Goal: Information Seeking & Learning: Understand process/instructions

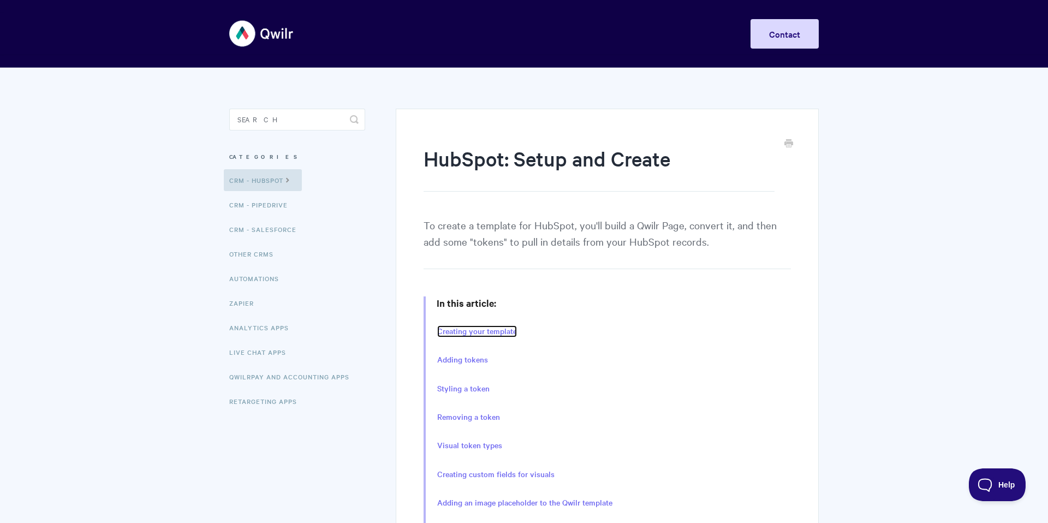
click at [487, 334] on link "Creating your template" at bounding box center [477, 331] width 80 height 12
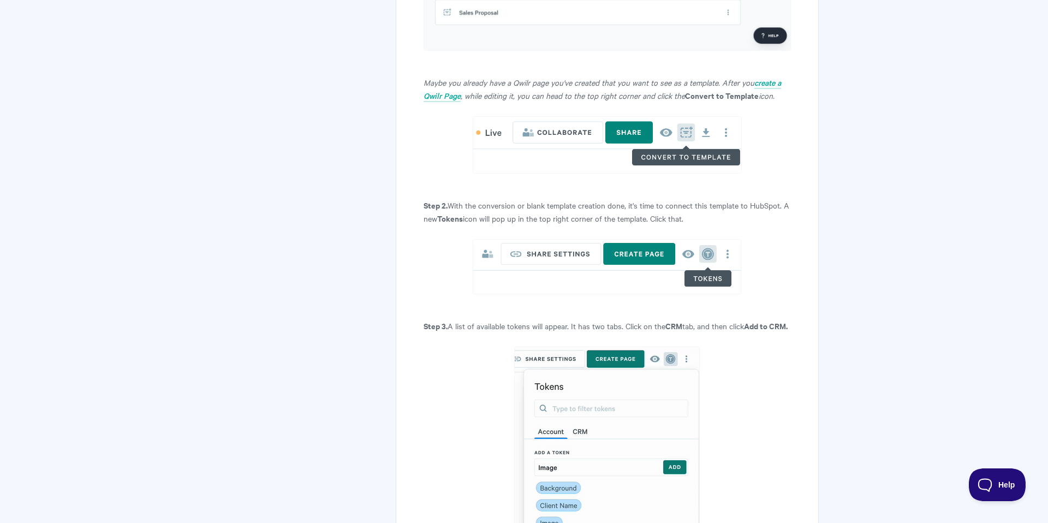
scroll to position [1292, 0]
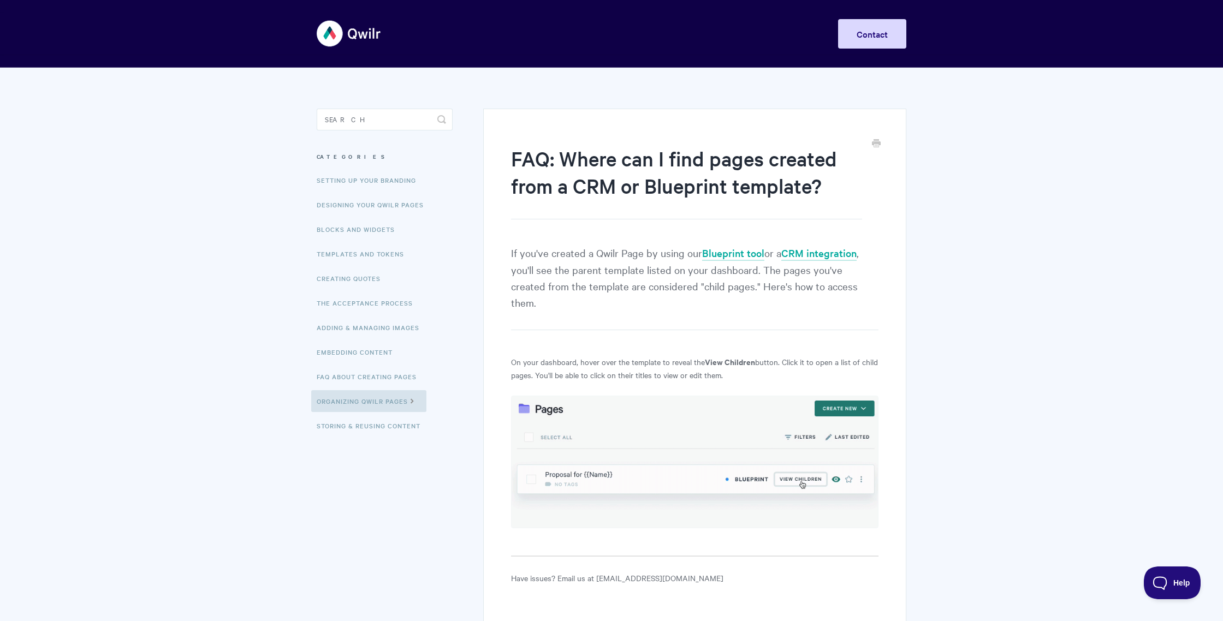
click at [328, 28] on img at bounding box center [349, 33] width 65 height 41
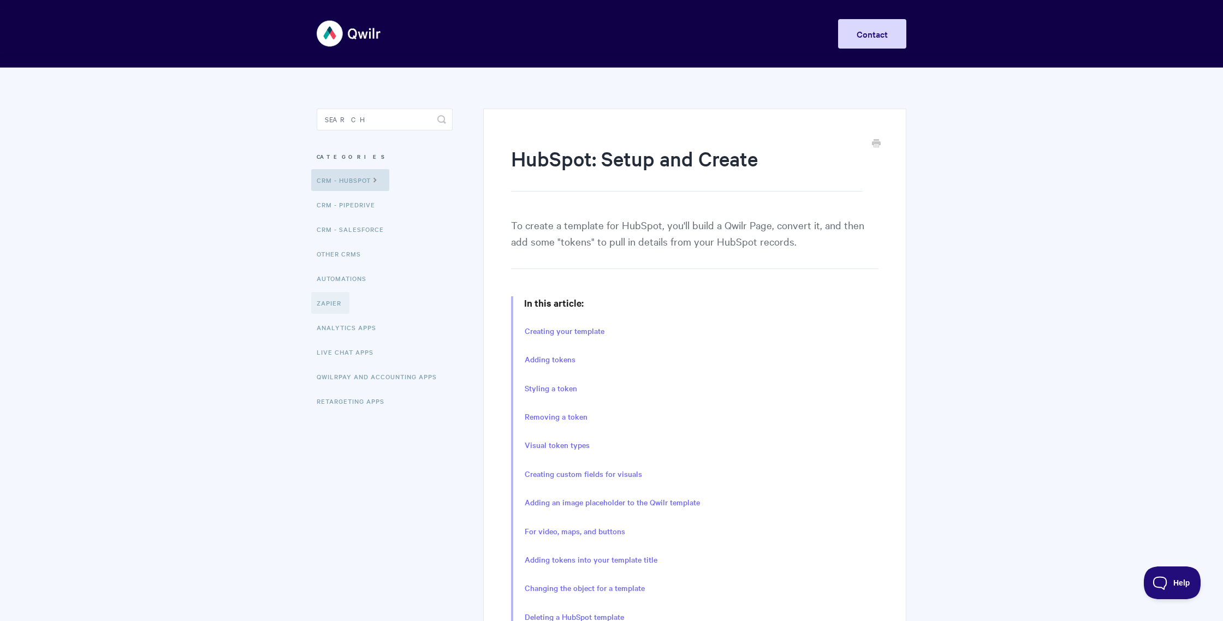
click at [332, 304] on link "Zapier" at bounding box center [330, 303] width 38 height 22
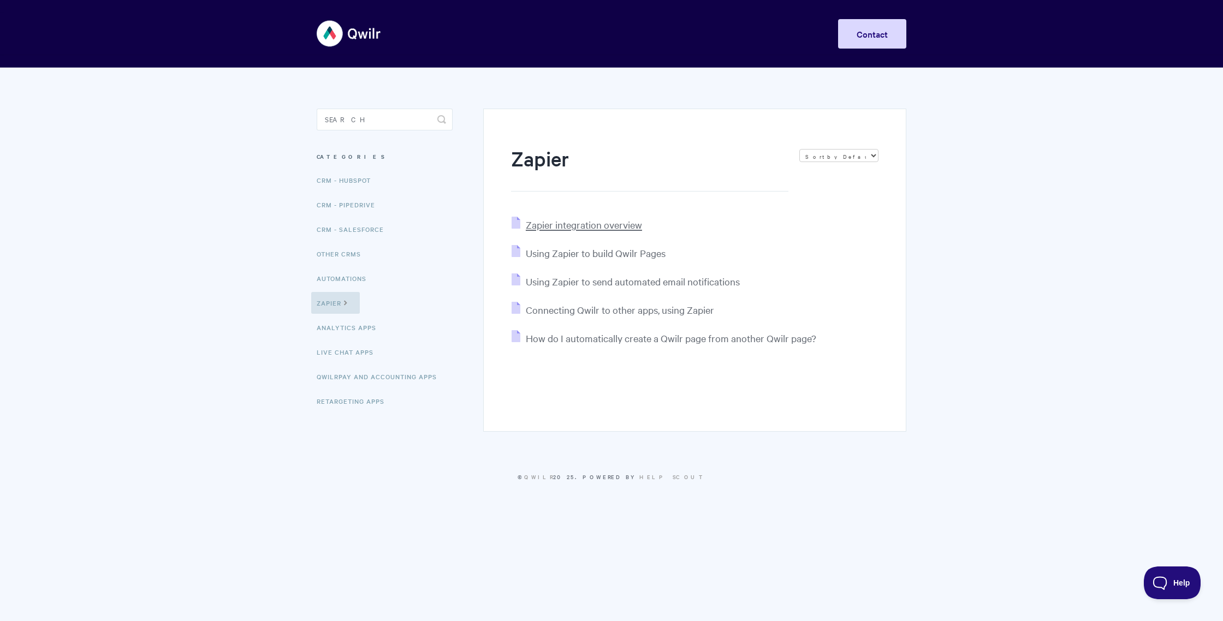
click at [615, 228] on span "Zapier integration overview" at bounding box center [584, 224] width 116 height 13
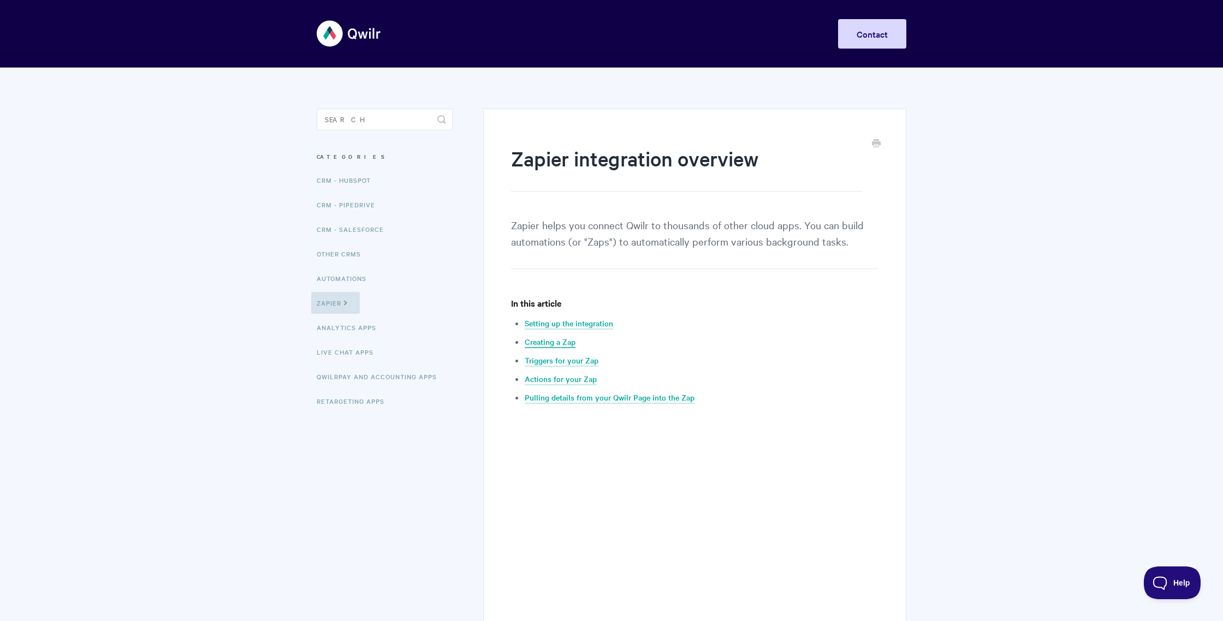
click at [546, 343] on link "Creating a Zap" at bounding box center [550, 342] width 51 height 12
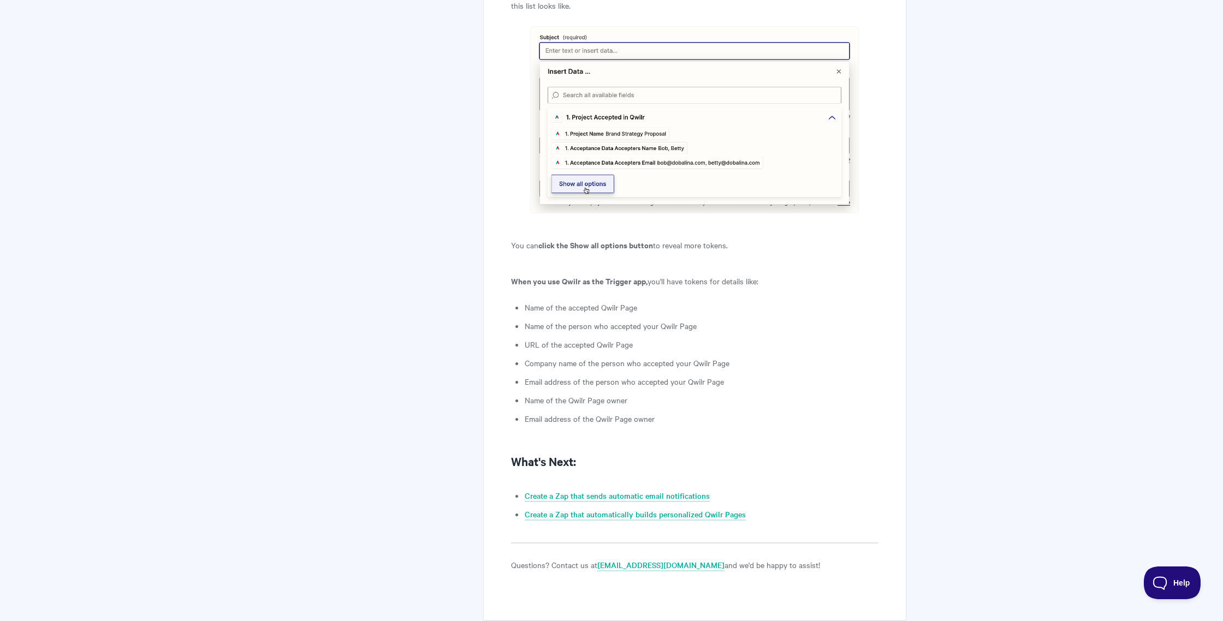
scroll to position [2565, 0]
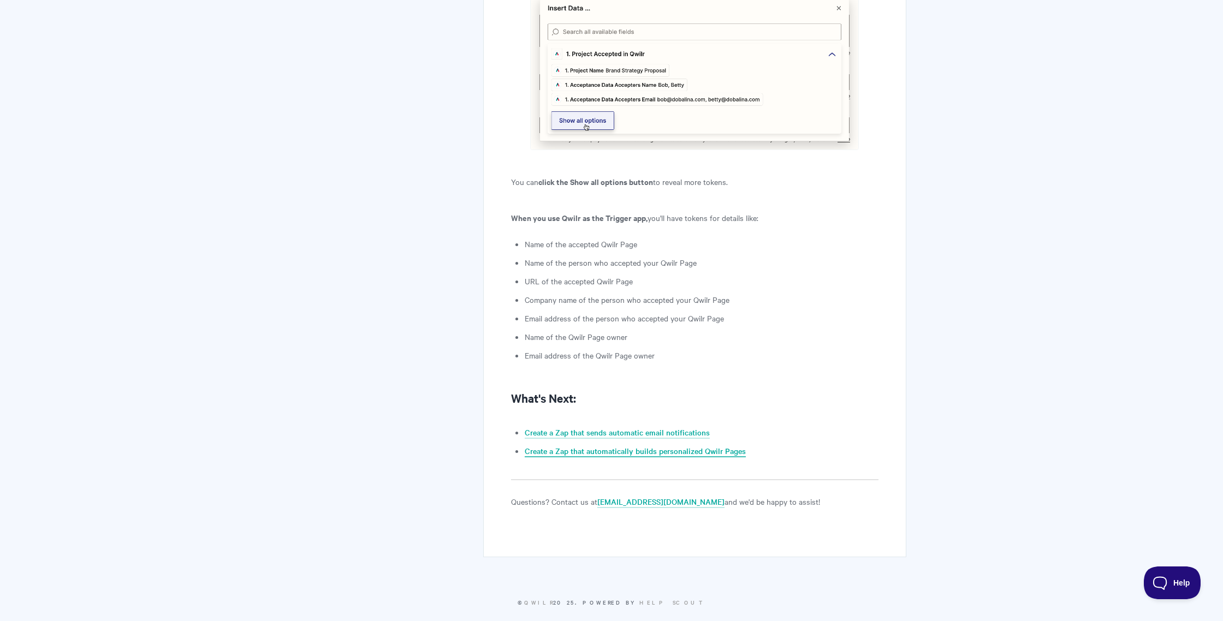
click at [635, 446] on link "Create a Zap that automatically builds personalized Qwilr Pages" at bounding box center [635, 452] width 221 height 12
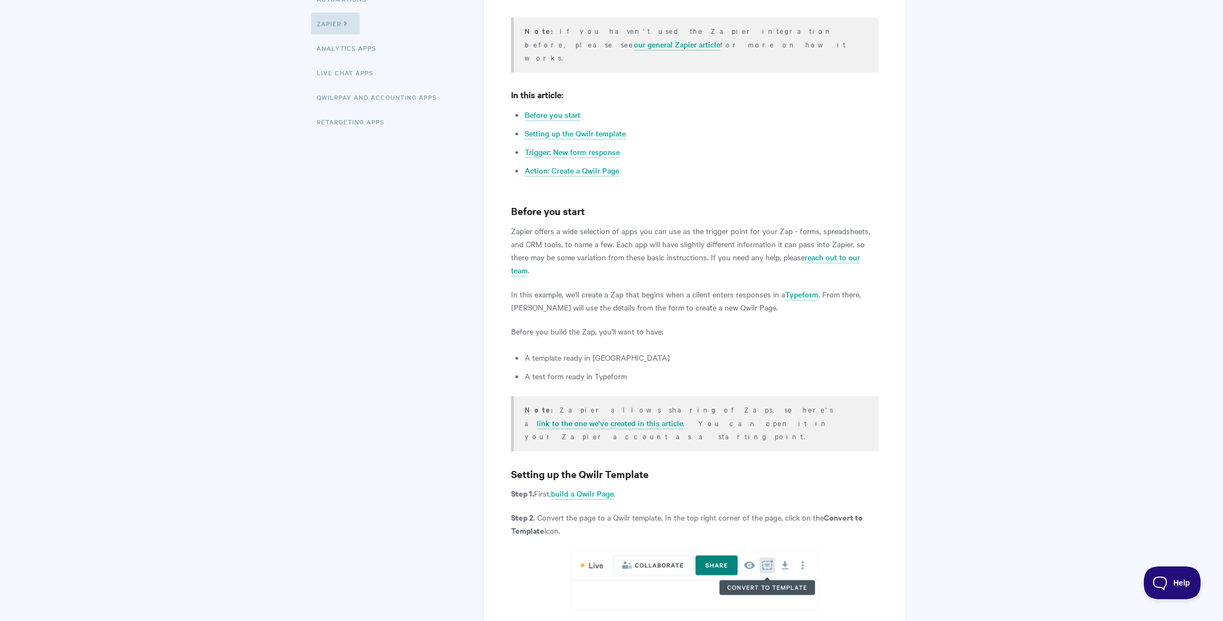
scroll to position [281, 0]
